Goal: Task Accomplishment & Management: Use online tool/utility

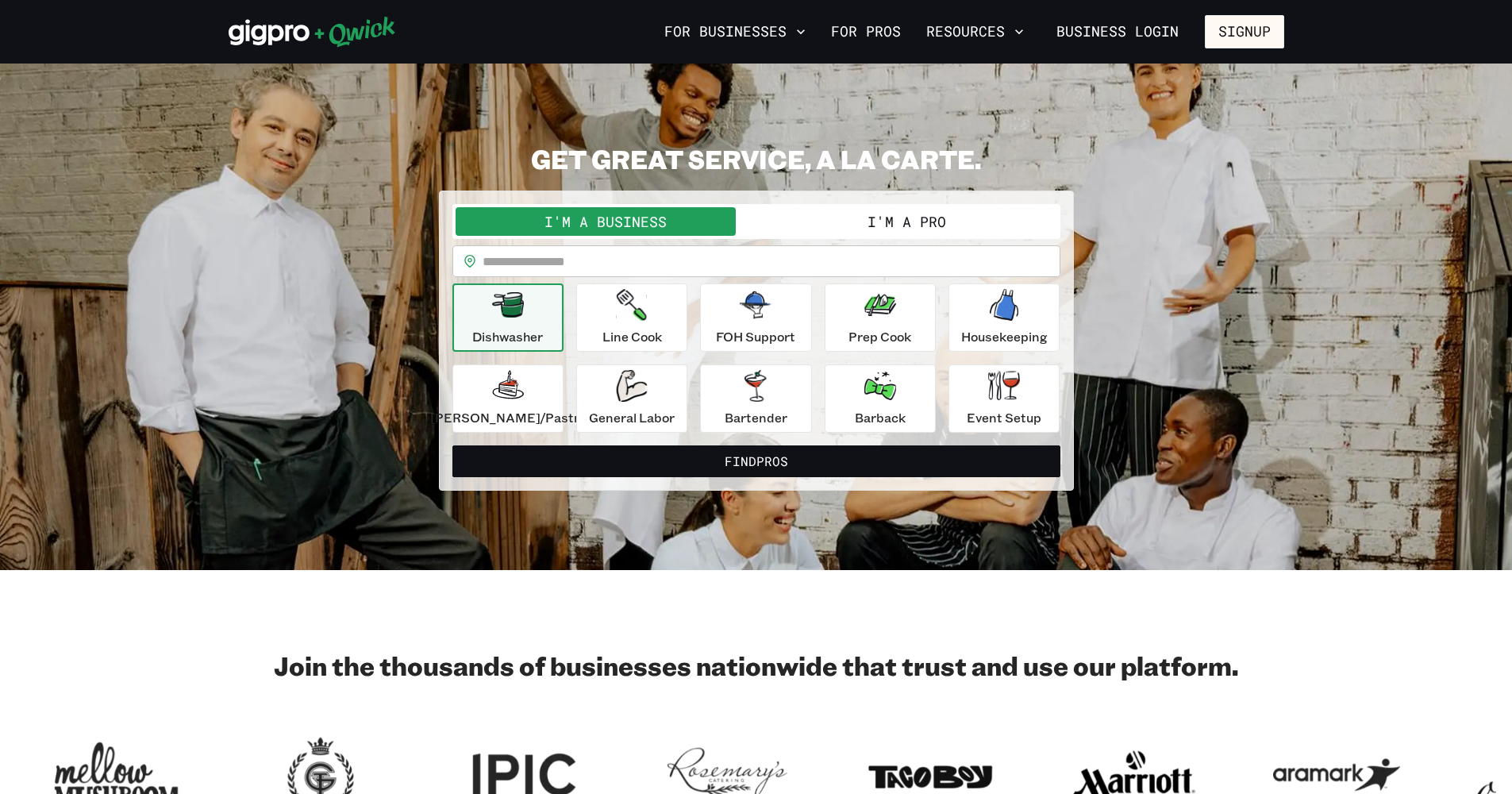
click at [822, 222] on button "I'm a Pro" at bounding box center [907, 222] width 301 height 29
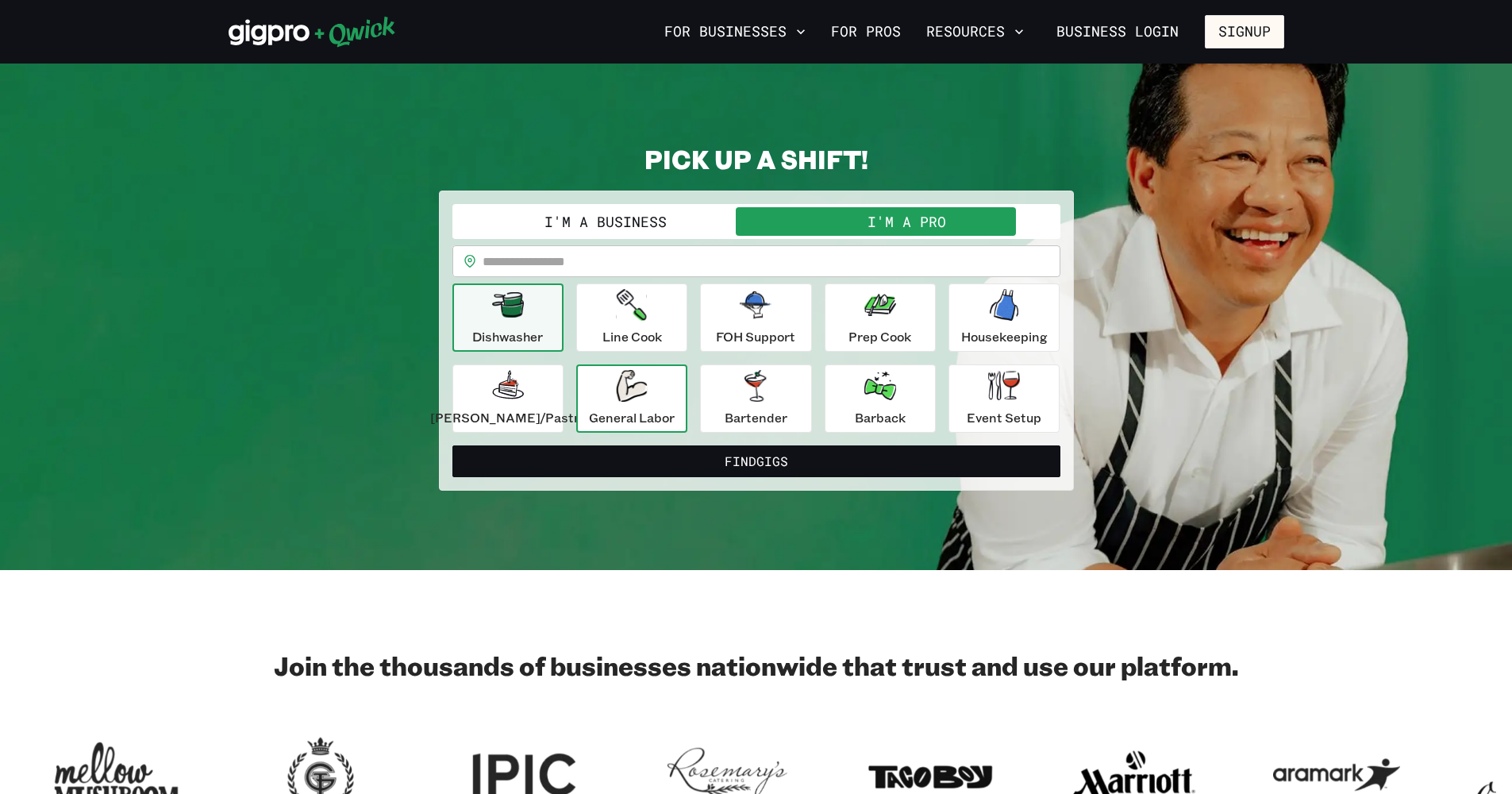
click at [647, 400] on icon "button" at bounding box center [631, 385] width 31 height 32
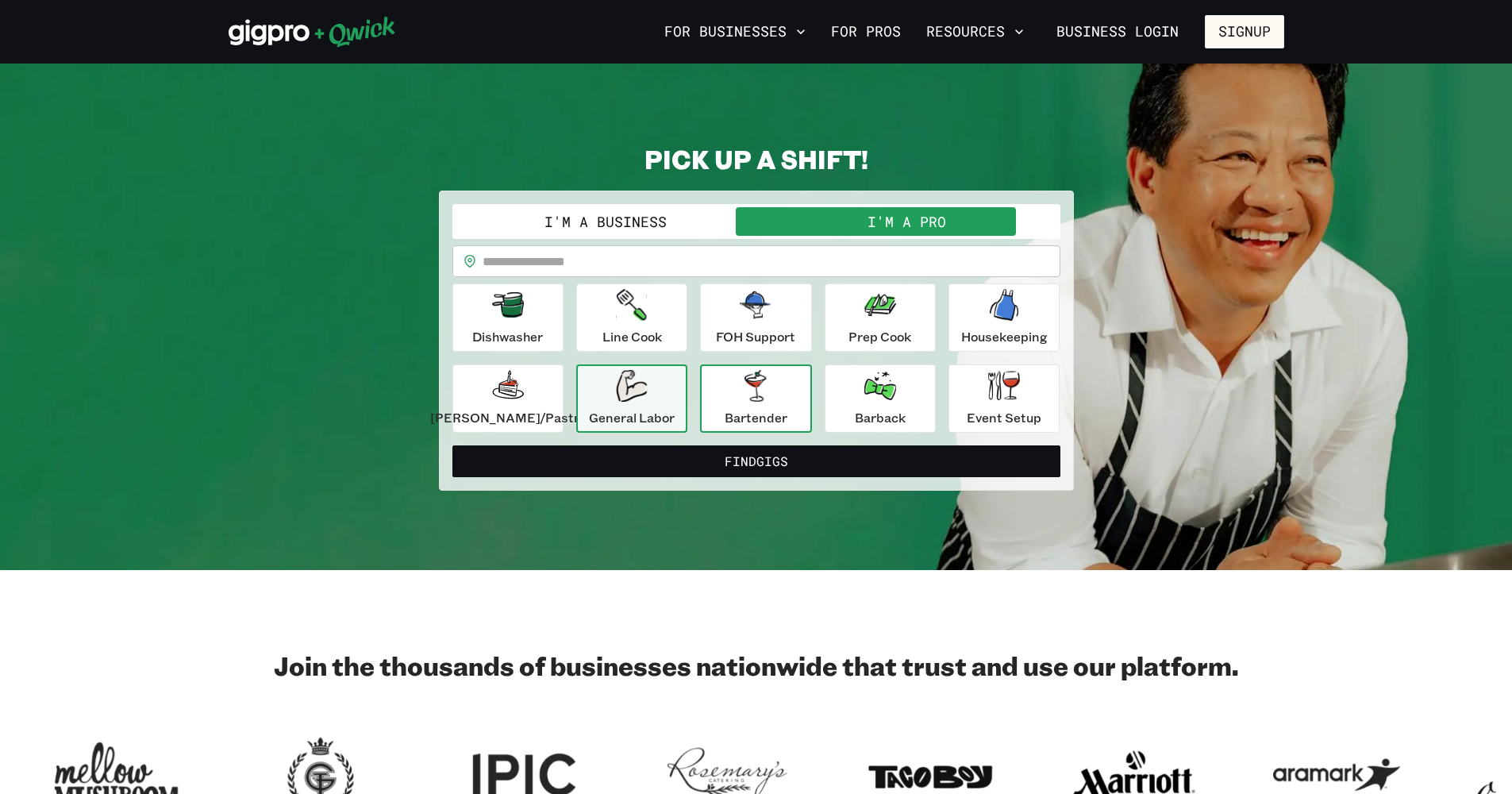
click at [797, 397] on button "Bartender" at bounding box center [755, 398] width 111 height 68
click at [675, 399] on div "General Labor" at bounding box center [631, 398] width 86 height 57
click at [863, 36] on link "For Pros" at bounding box center [865, 32] width 82 height 27
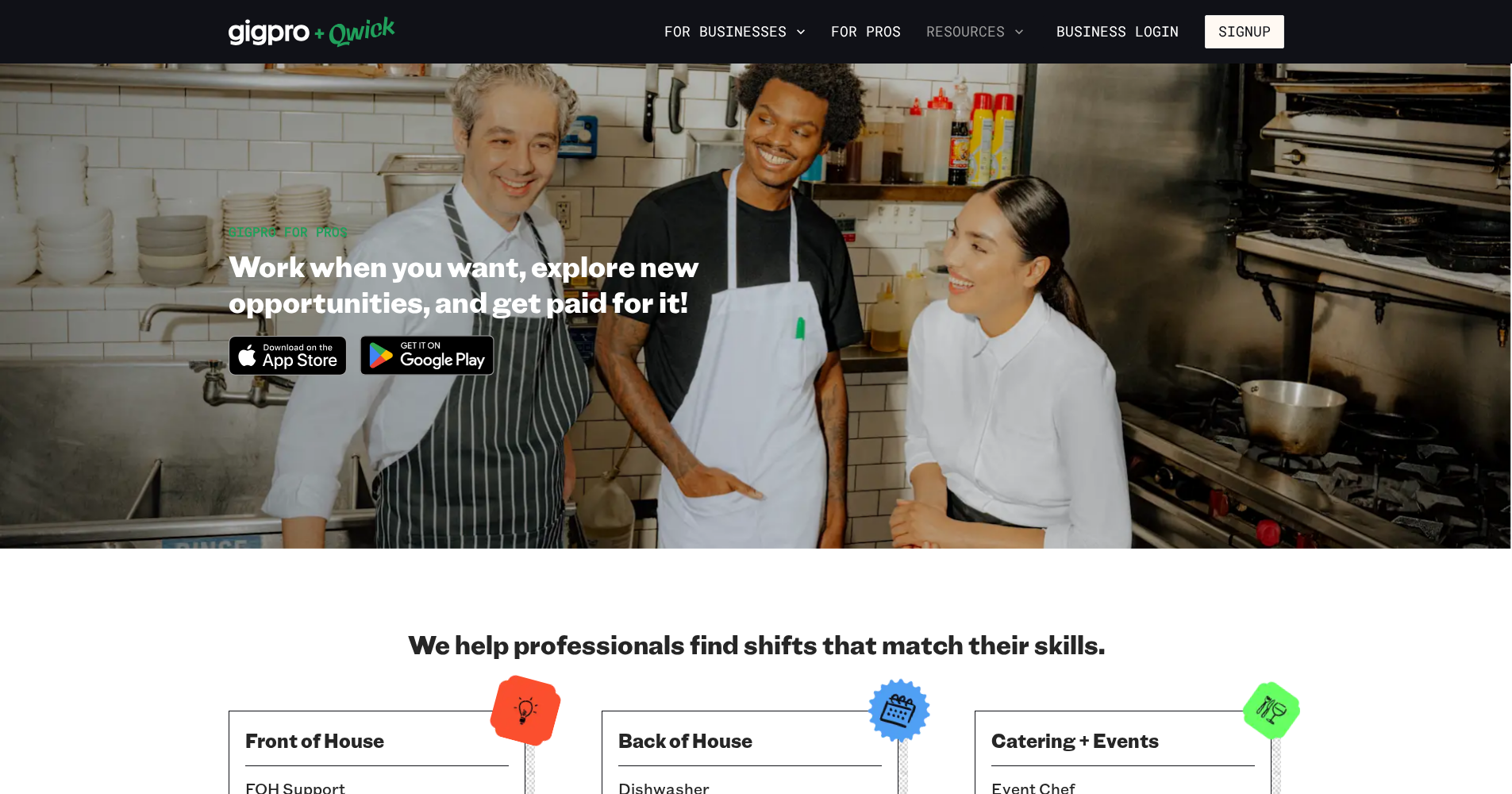
click at [950, 27] on button "Resources" at bounding box center [975, 32] width 110 height 27
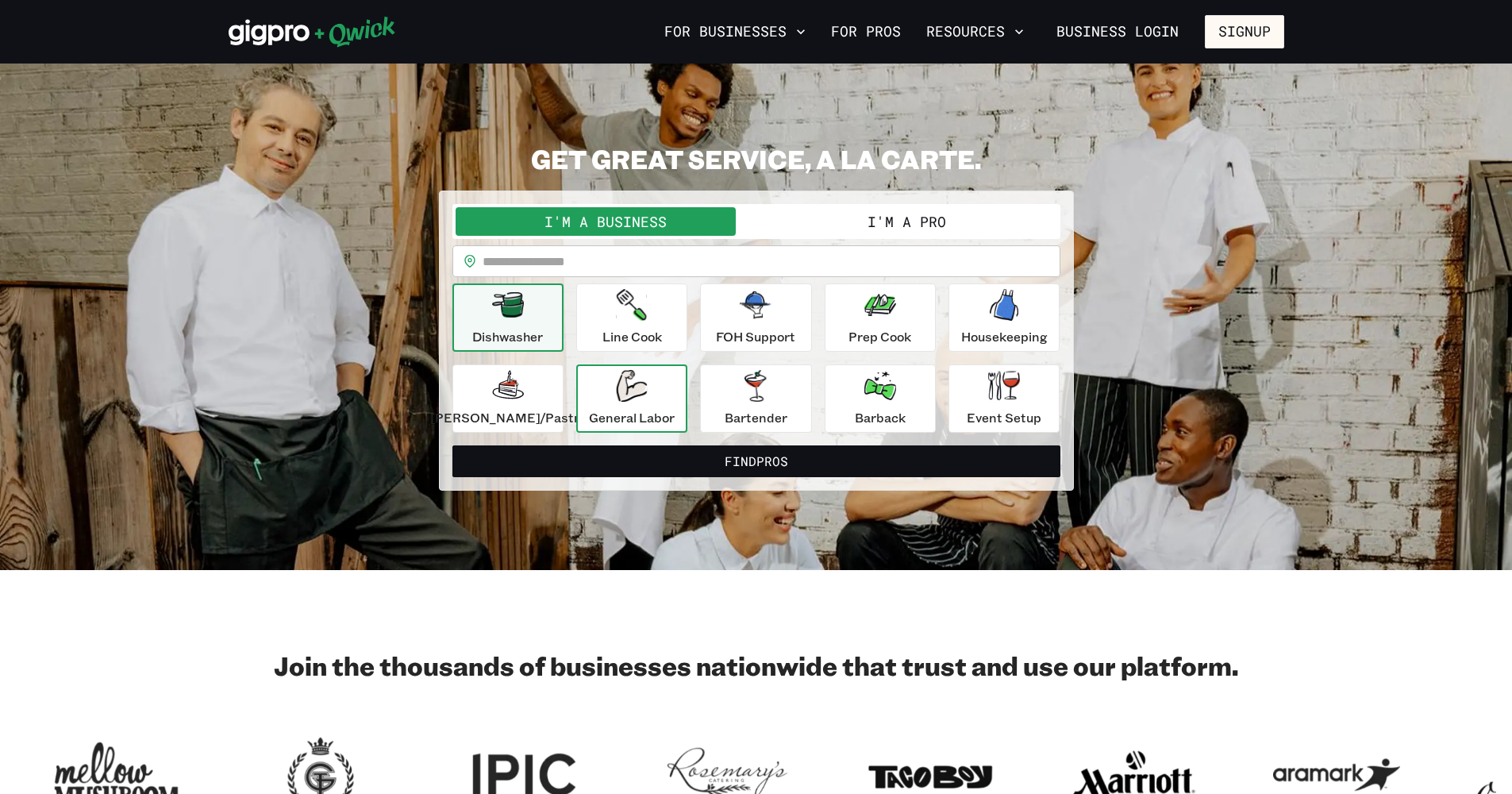
click at [658, 383] on div "General Labor" at bounding box center [631, 398] width 86 height 57
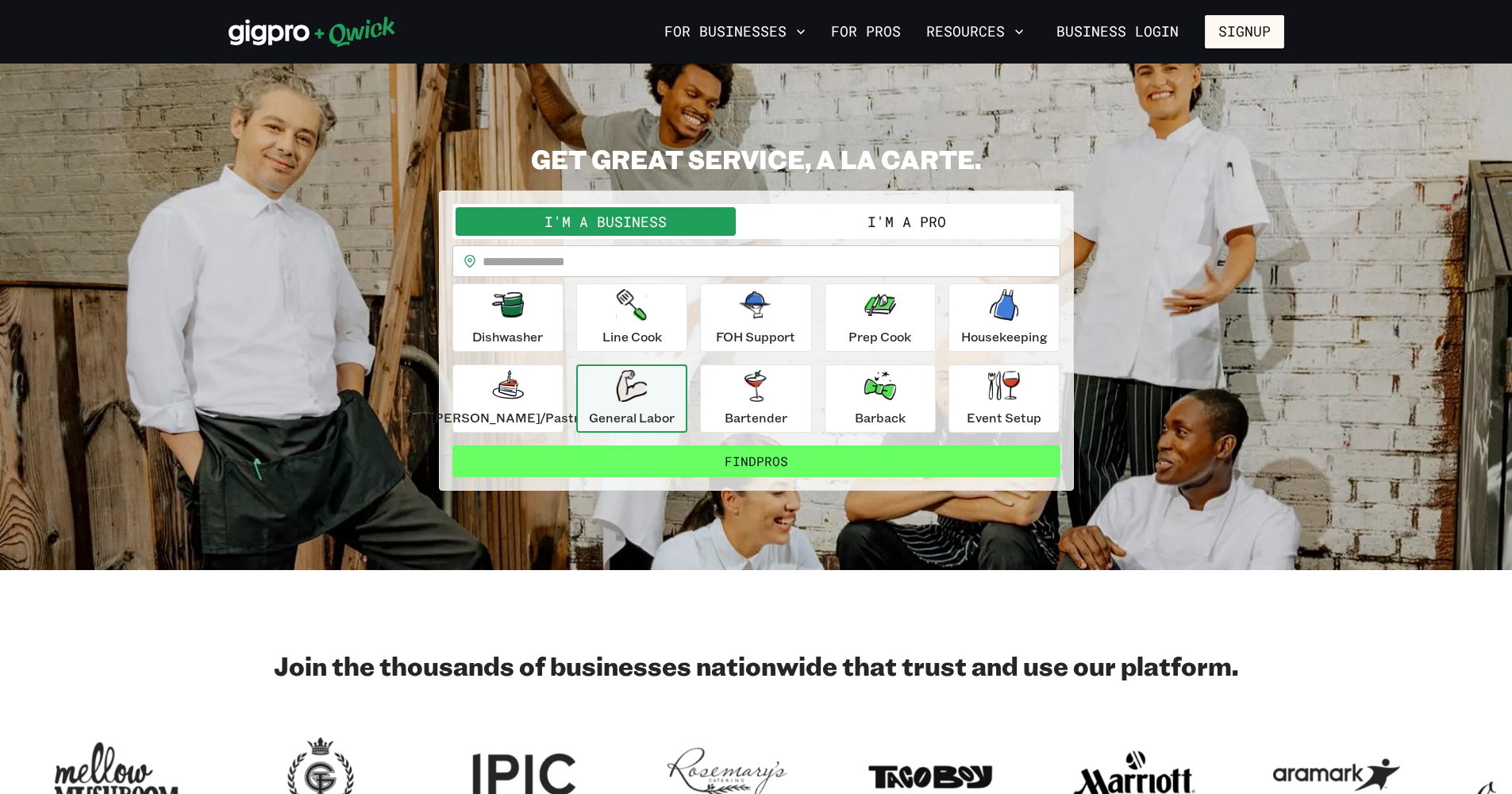
click at [788, 461] on button "Find Pros" at bounding box center [756, 460] width 608 height 32
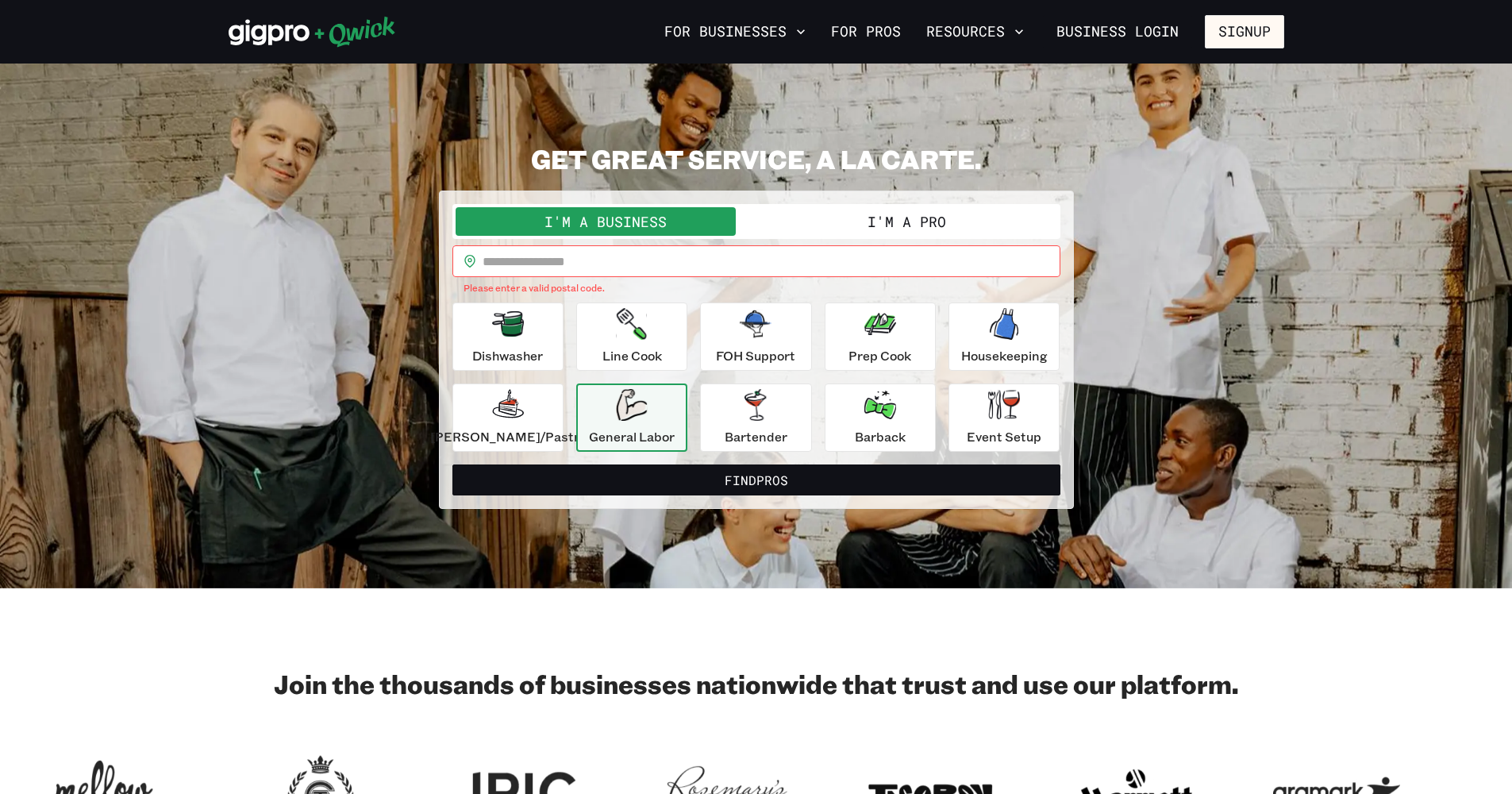
click at [840, 213] on button "I'm a Pro" at bounding box center [907, 222] width 301 height 29
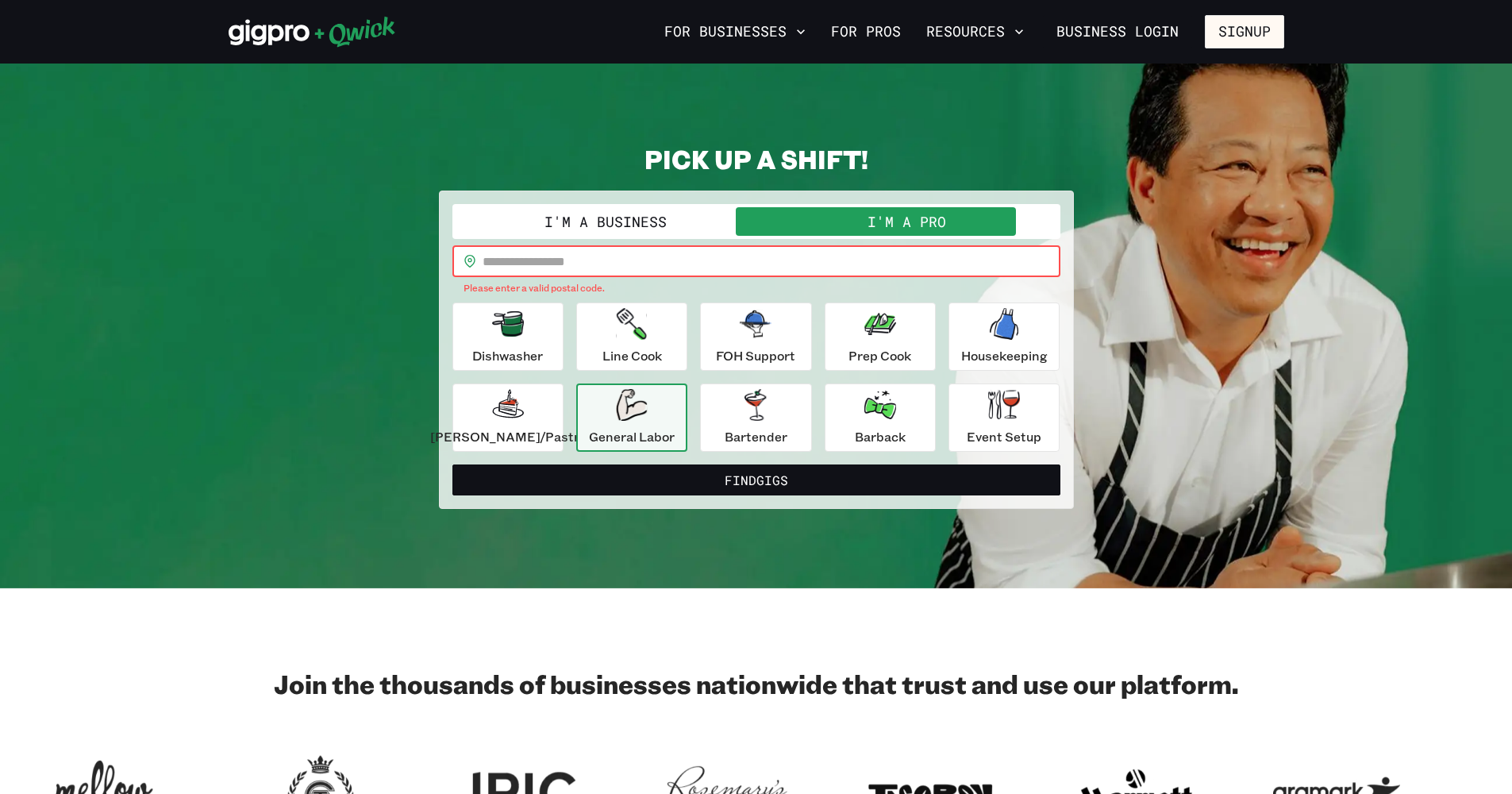
click at [728, 266] on input "text" at bounding box center [771, 260] width 578 height 32
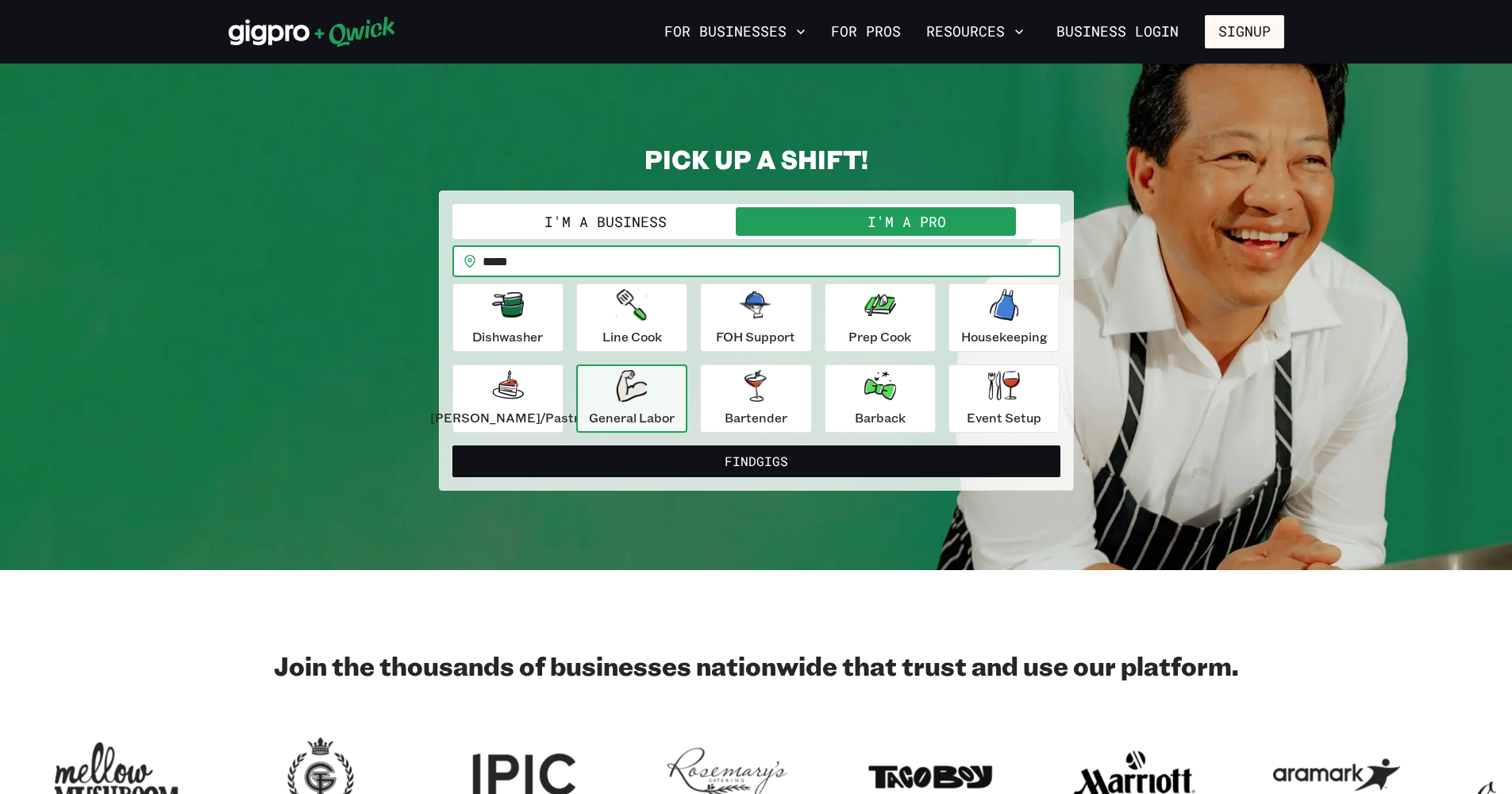
type input "*****"
click at [673, 403] on div "General Labor" at bounding box center [631, 398] width 86 height 57
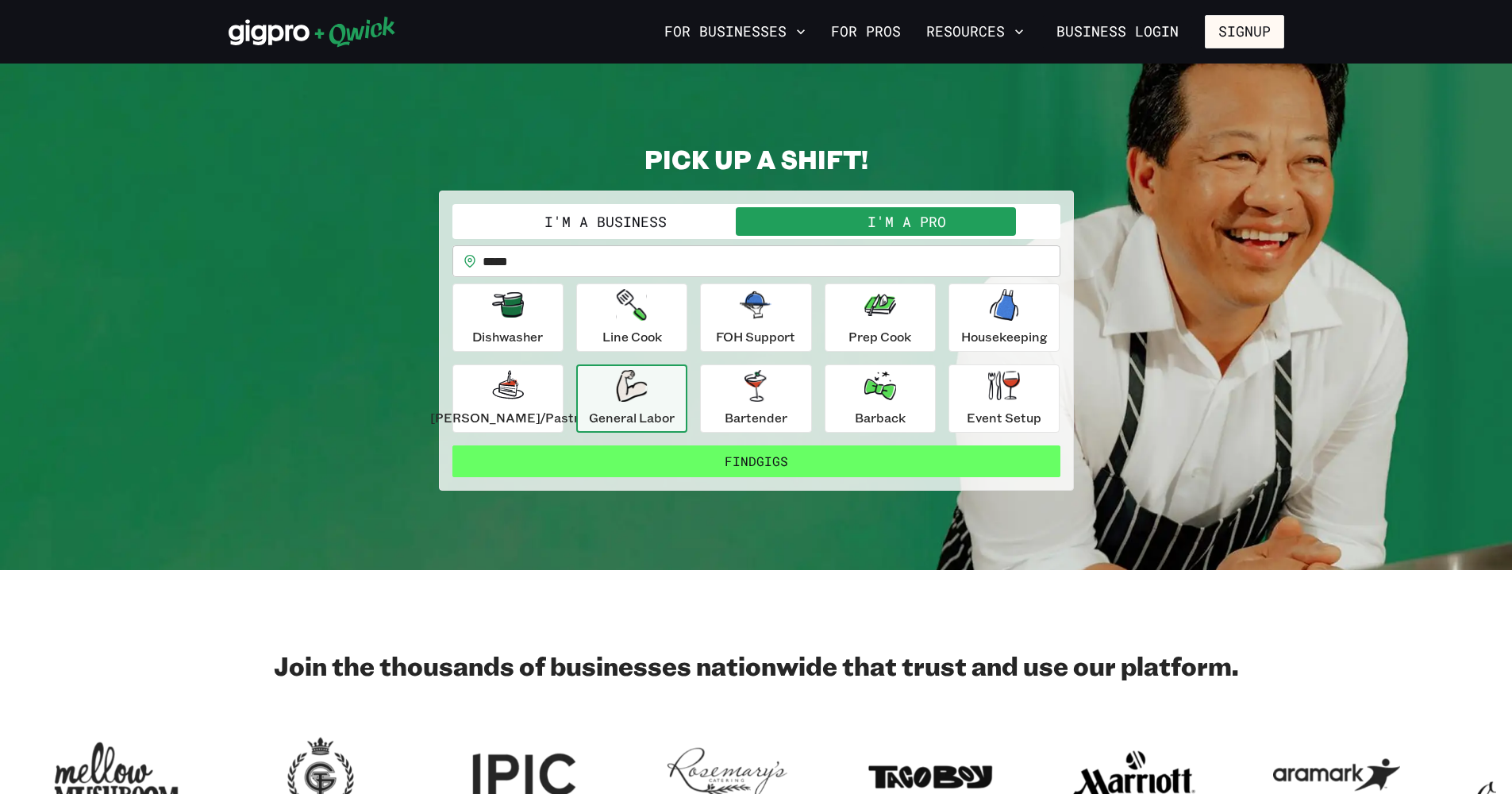
click at [738, 468] on button "Find Gigs" at bounding box center [756, 460] width 608 height 32
